Goal: Information Seeking & Learning: Check status

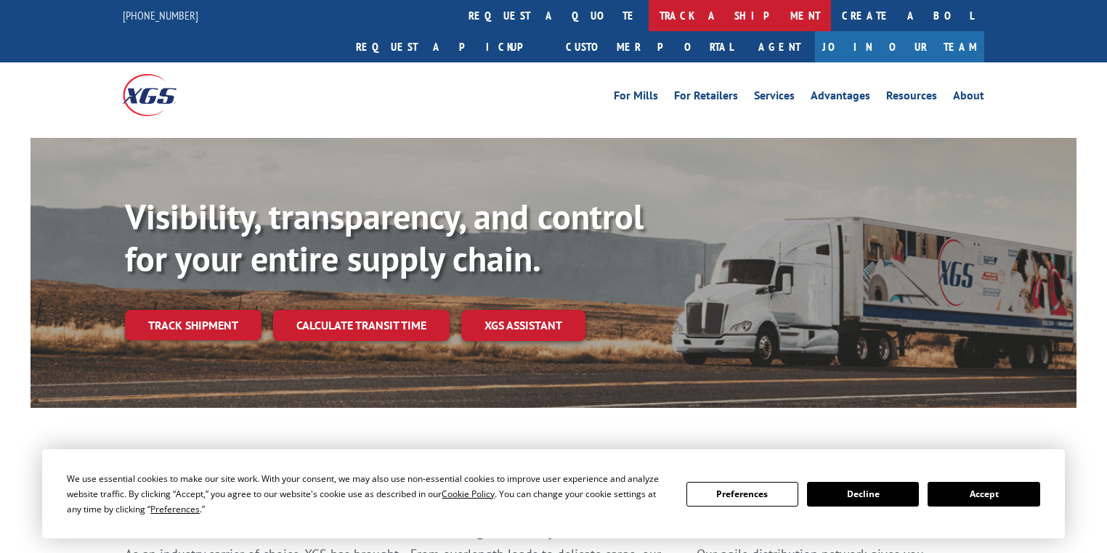
click at [648, 21] on link "track a shipment" at bounding box center [739, 15] width 182 height 31
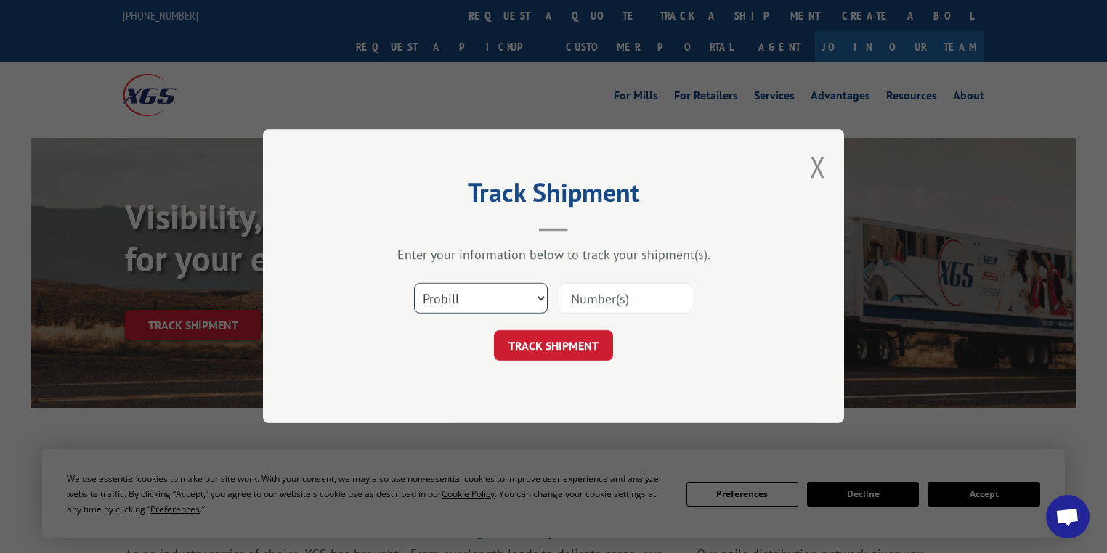
drag, startPoint x: 435, startPoint y: 301, endPoint x: 436, endPoint y: 309, distance: 8.8
click at [435, 301] on select "Select category... Probill BOL PO" at bounding box center [481, 299] width 134 height 30
select select "po"
click at [414, 284] on select "Select category... Probill BOL PO" at bounding box center [481, 299] width 134 height 30
click at [587, 296] on input at bounding box center [625, 299] width 134 height 30
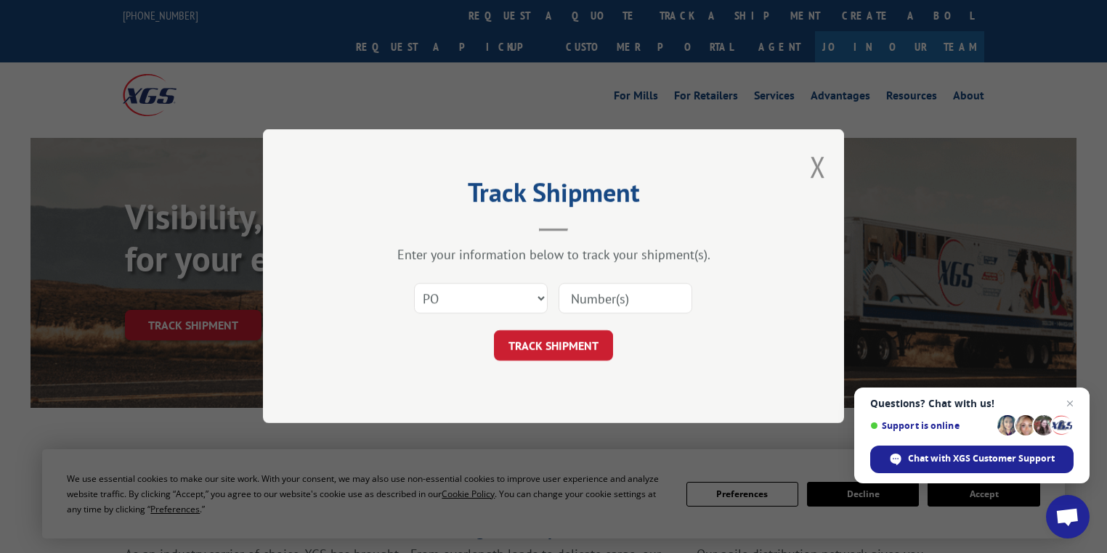
paste input "89542055"
type input "89542055"
click at [583, 341] on button "TRACK SHIPMENT" at bounding box center [553, 346] width 119 height 30
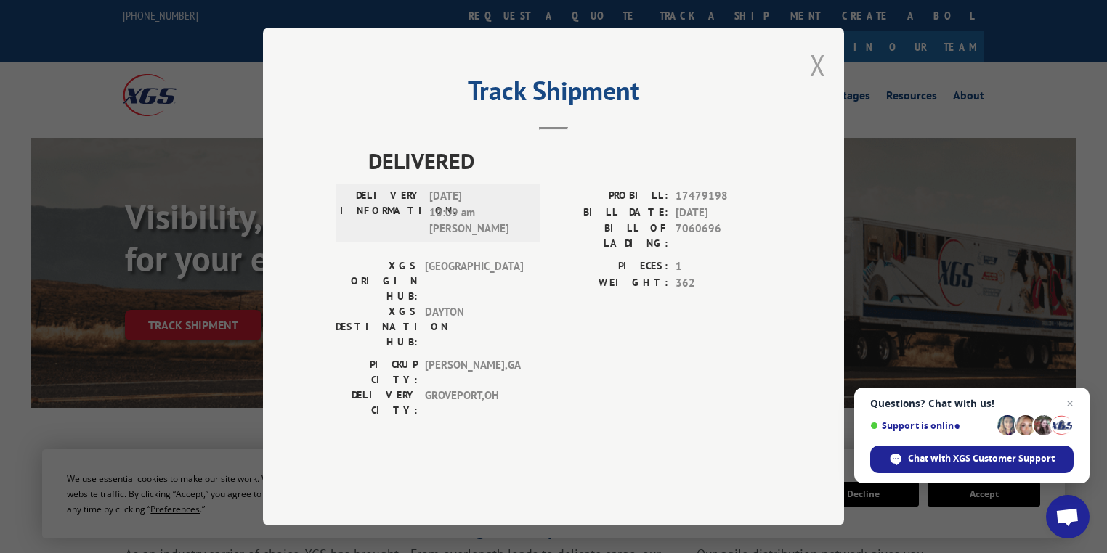
click at [820, 84] on button "Close modal" at bounding box center [818, 65] width 16 height 38
